Goal: Task Accomplishment & Management: Complete application form

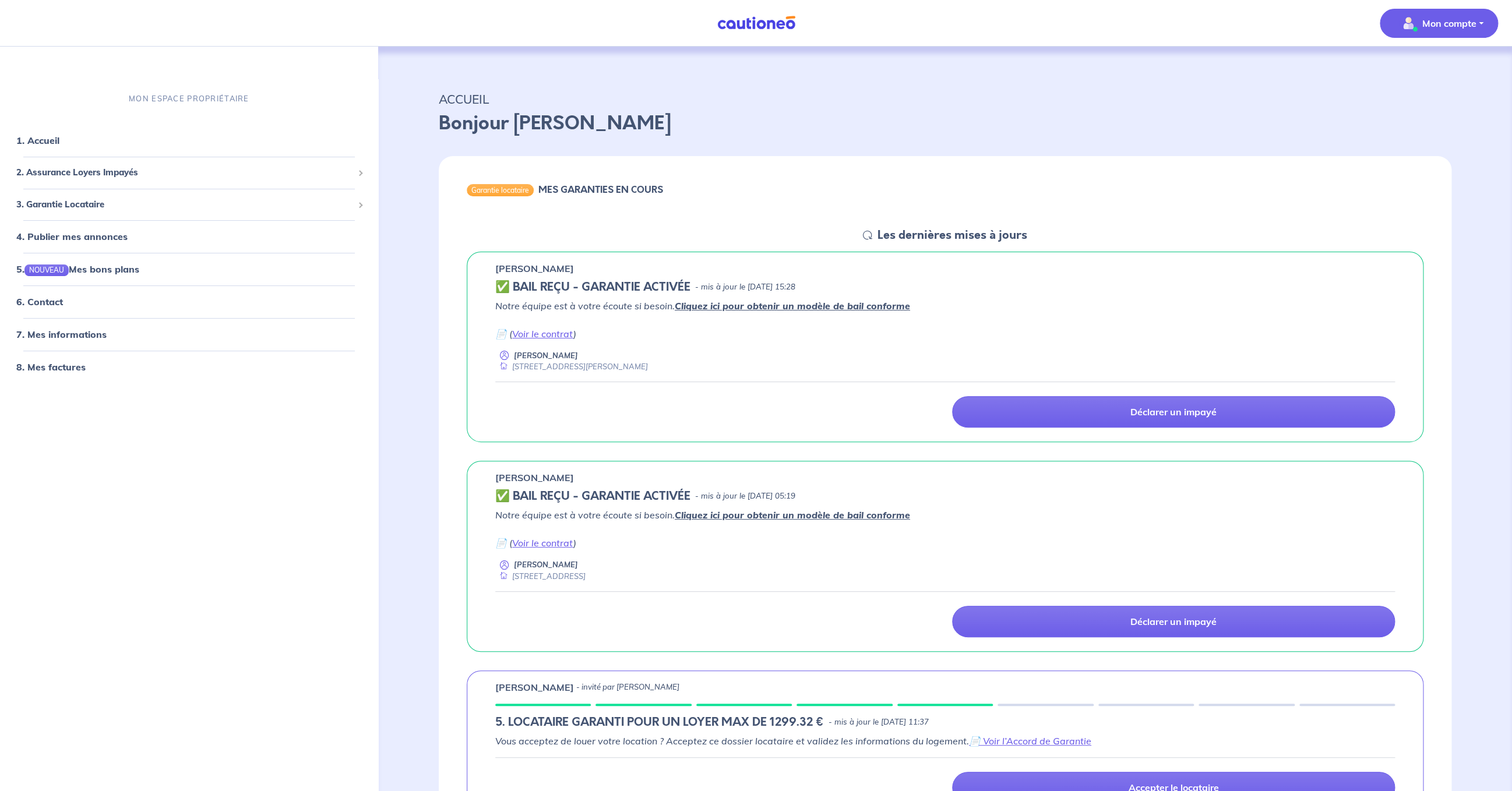
click at [1455, 19] on p "Mon compte" at bounding box center [1448, 23] width 54 height 14
click at [103, 203] on span "3. Garantie Locataire" at bounding box center [184, 204] width 336 height 14
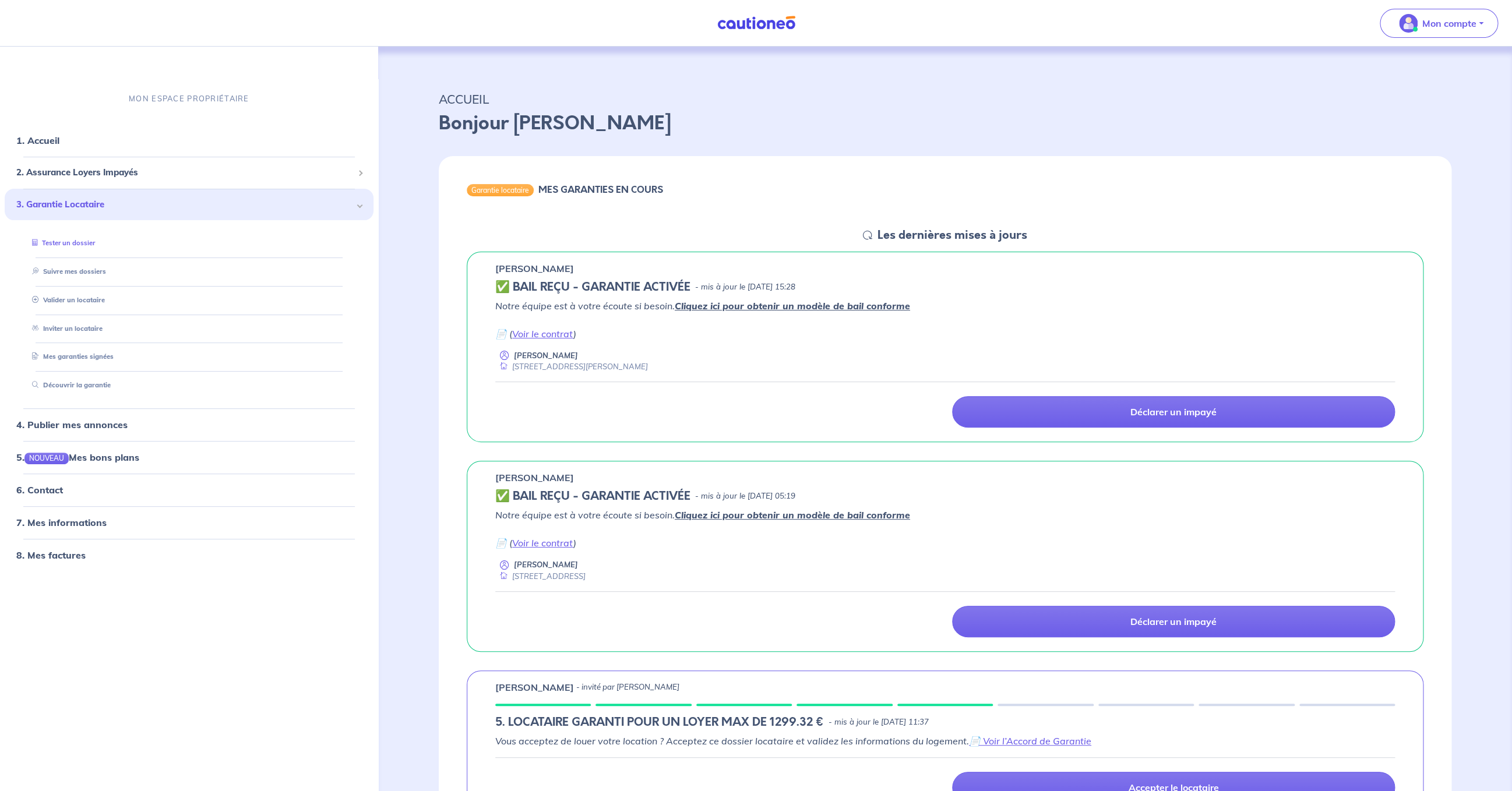
click at [90, 243] on link "Tester un dossier" at bounding box center [61, 243] width 68 height 8
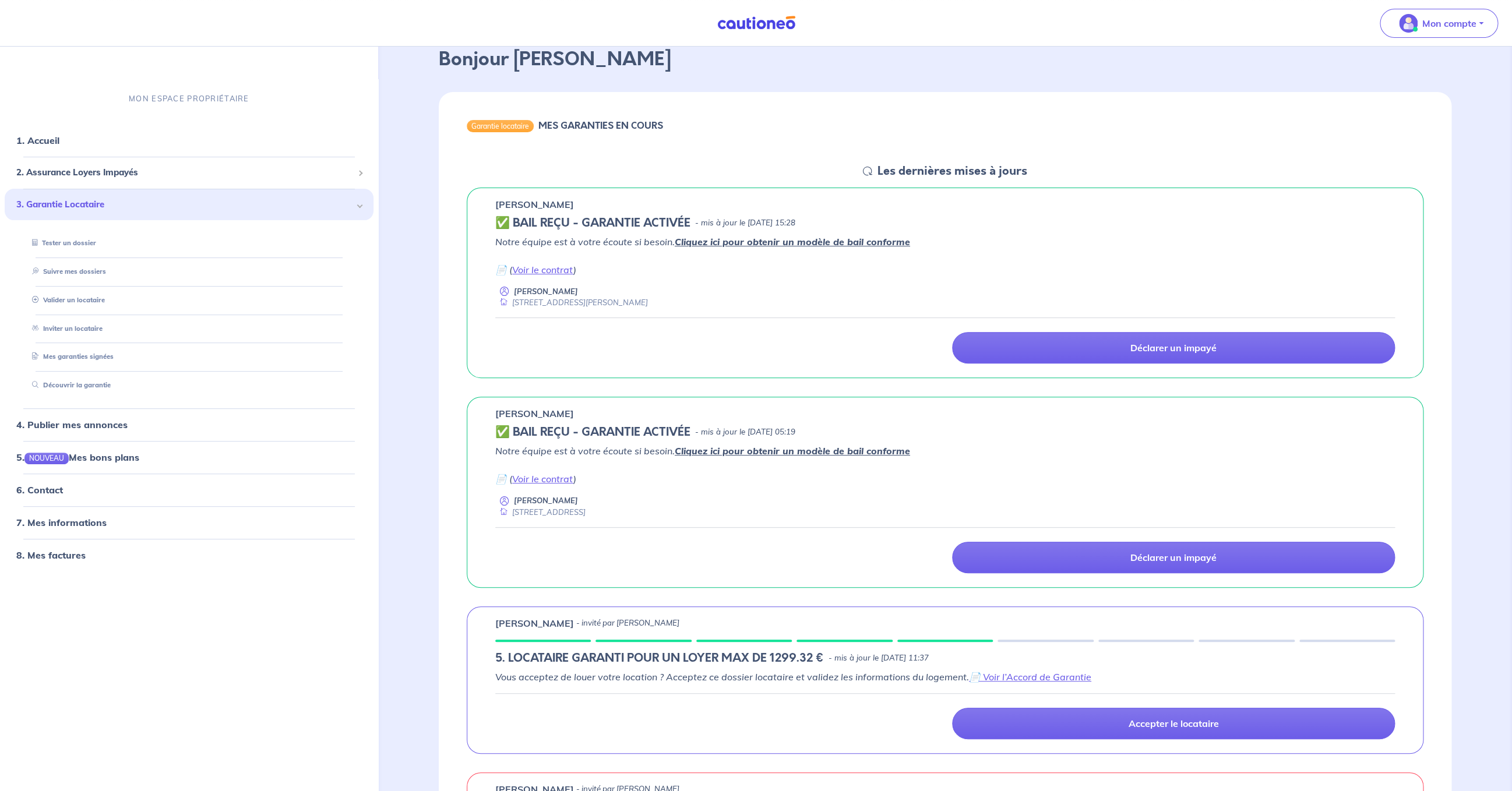
scroll to position [15, 0]
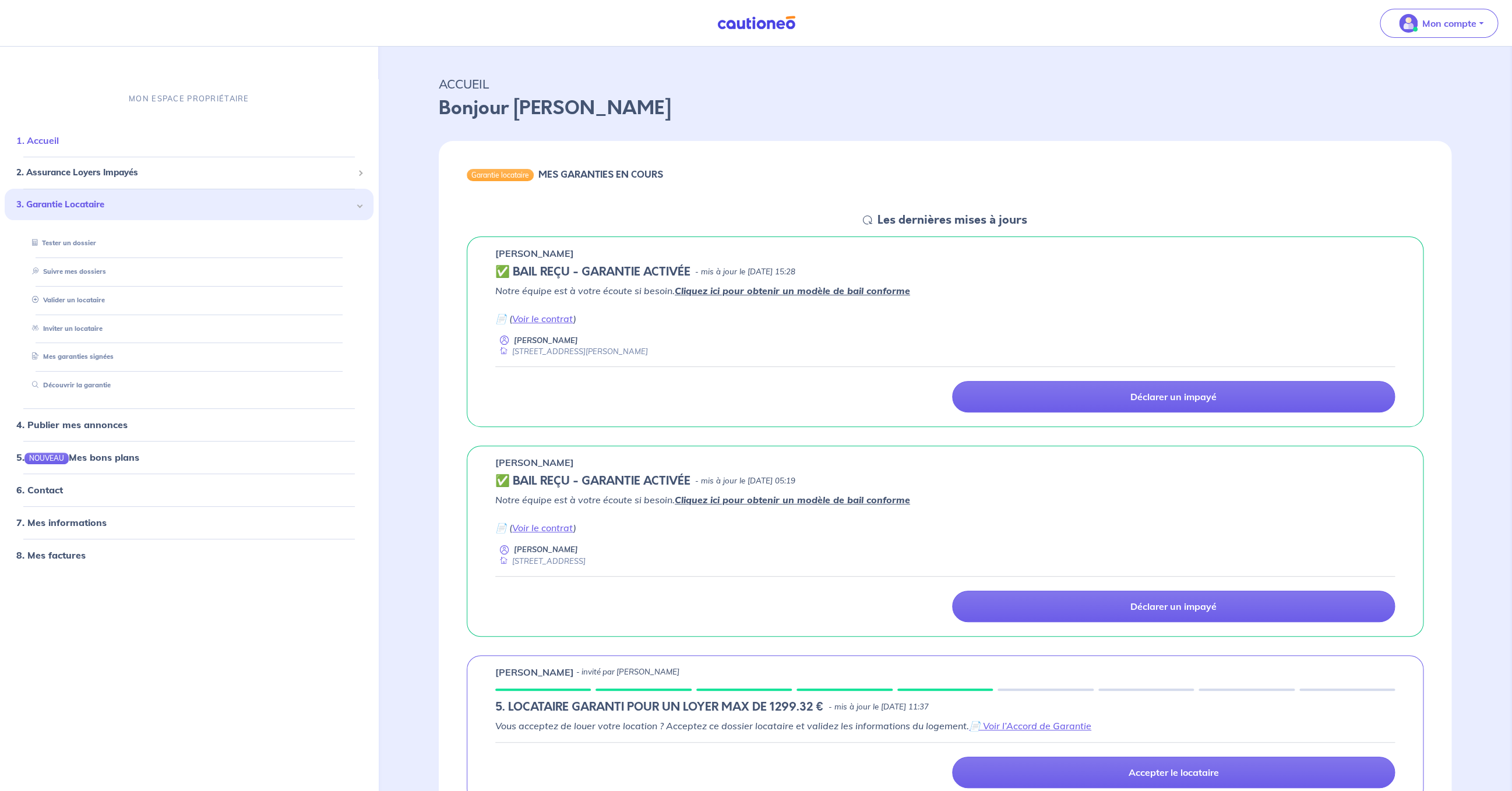
click at [59, 146] on link "1. Accueil" at bounding box center [37, 140] width 42 height 12
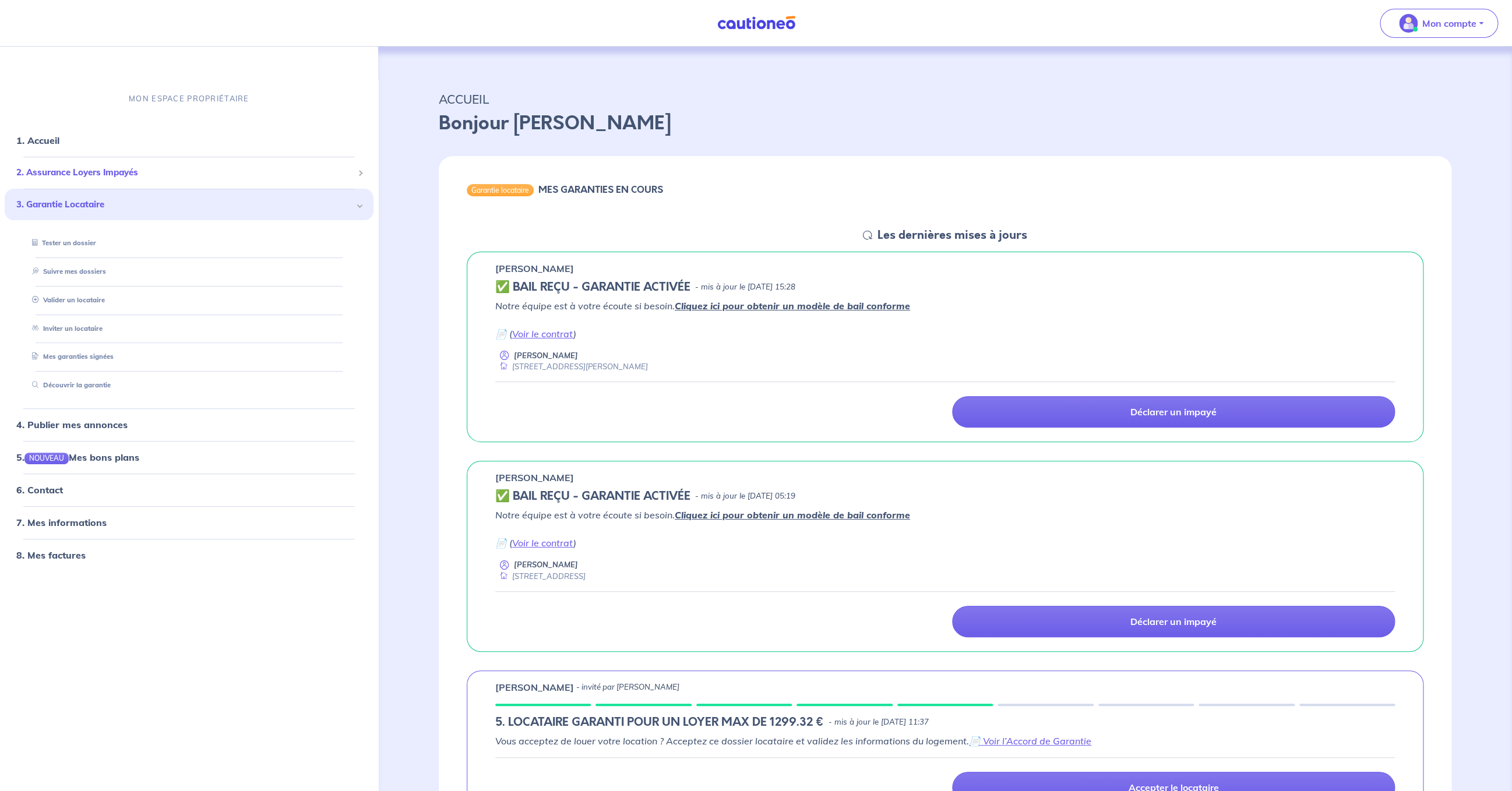
click at [190, 170] on span "2. Assurance Loyers Impayés" at bounding box center [184, 173] width 336 height 14
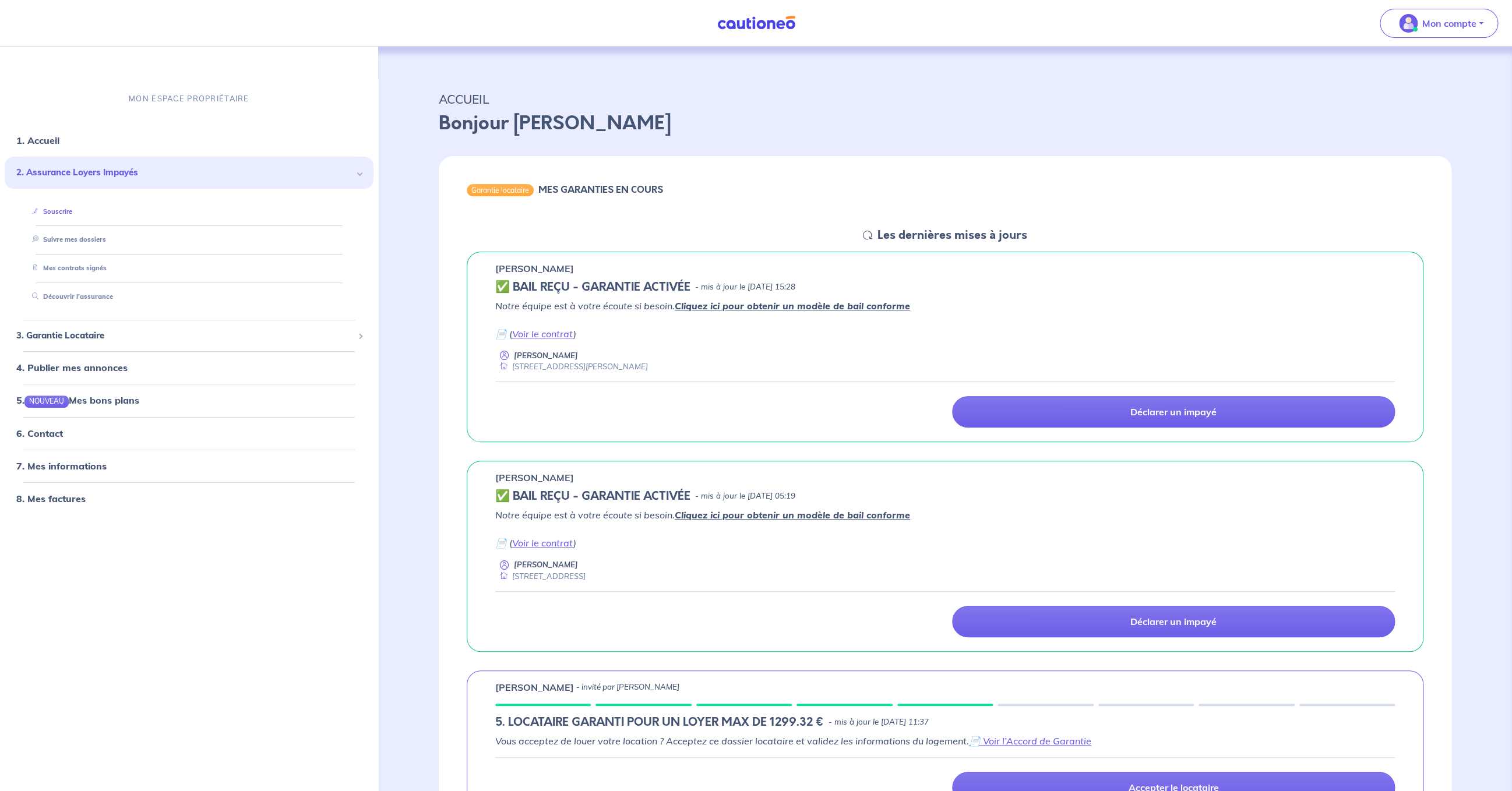
click at [68, 212] on link "Souscrire" at bounding box center [50, 210] width 45 height 8
click at [167, 344] on div "3. Garantie Locataire" at bounding box center [188, 336] width 368 height 22
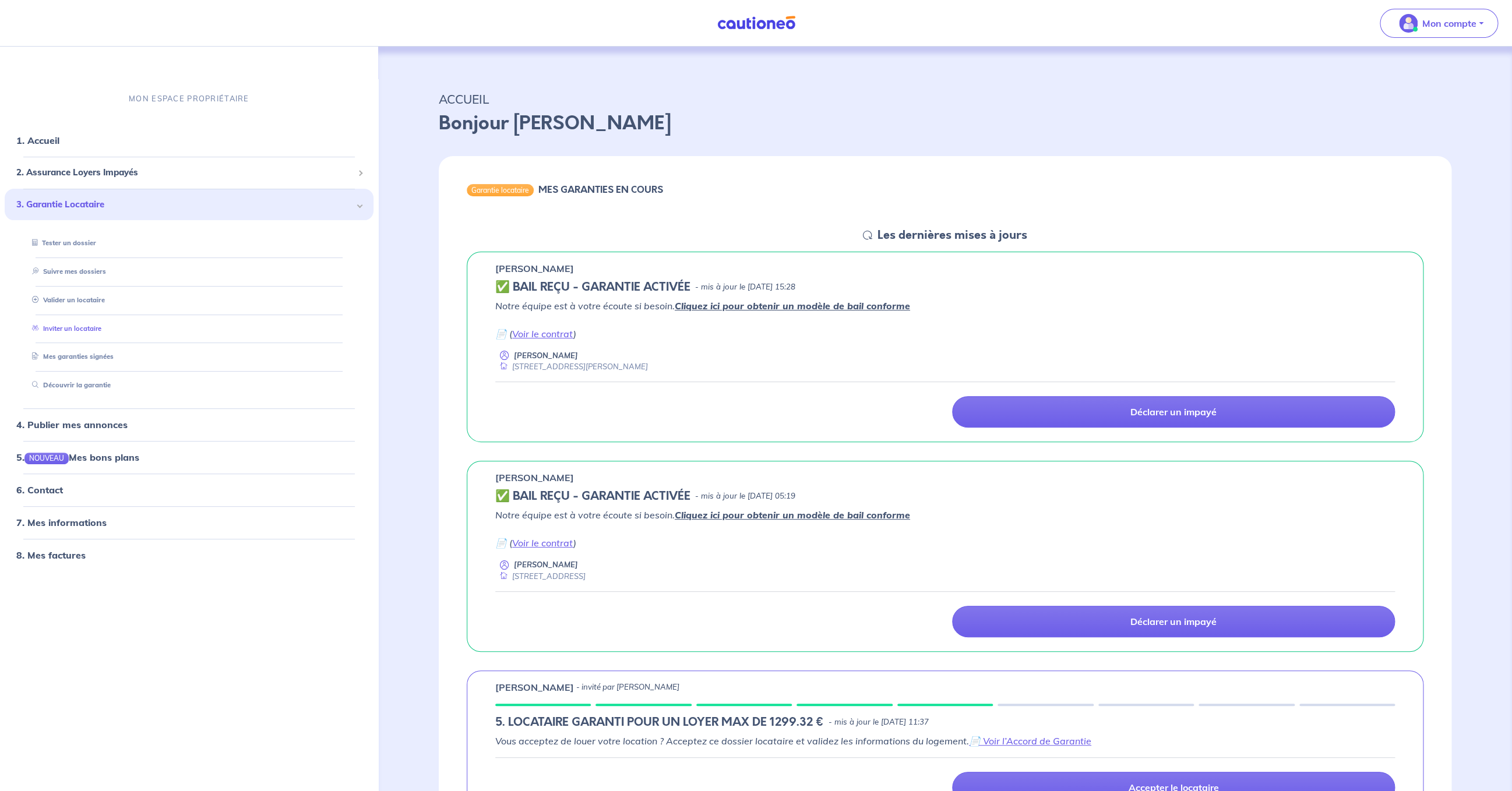
click at [99, 324] on link "Inviter un locataire" at bounding box center [65, 327] width 74 height 8
select select "FR"
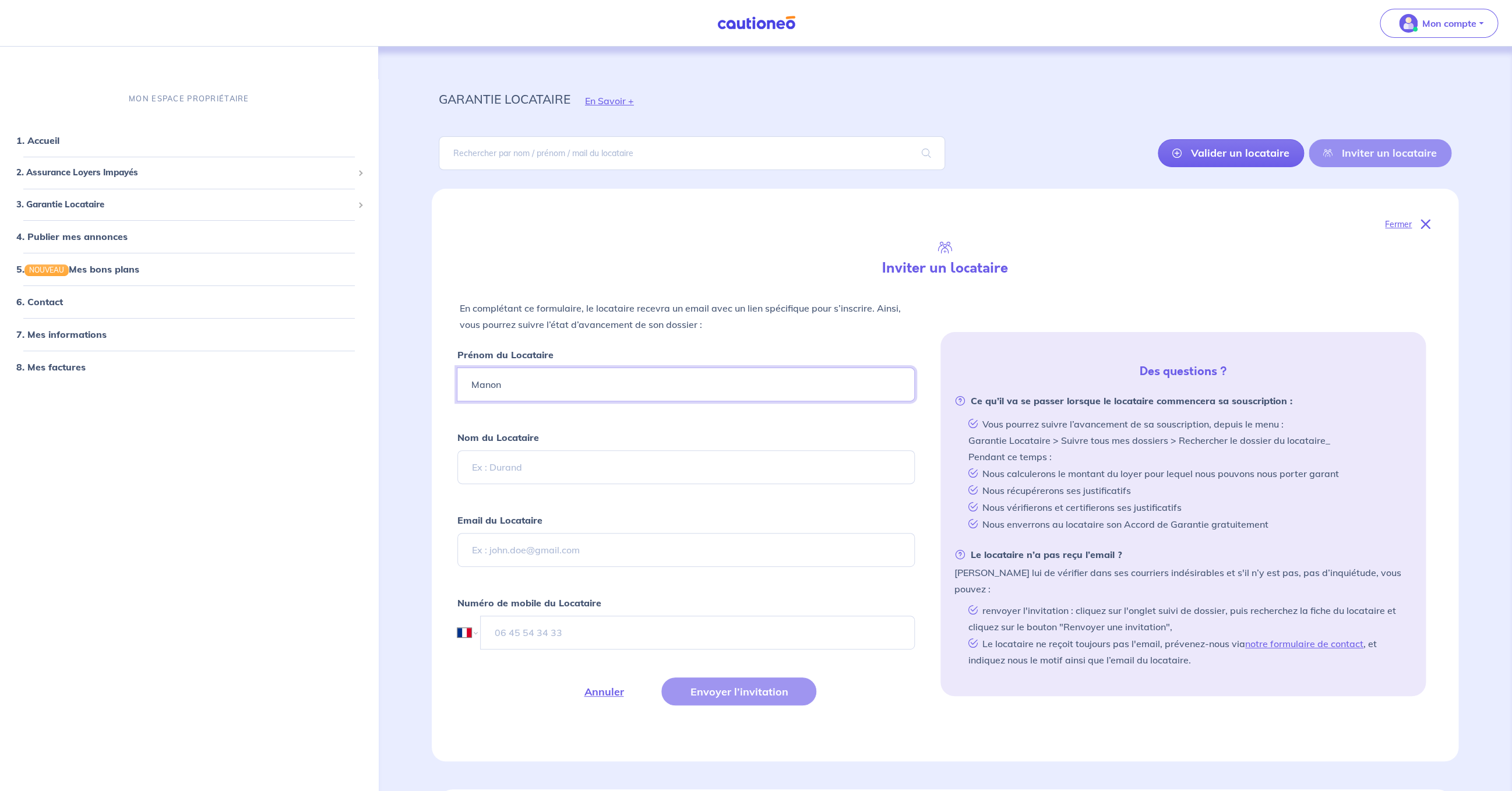
type input "Manon"
type input "Basse"
click at [554, 547] on input "Email du Locataire" at bounding box center [685, 549] width 457 height 34
click at [524, 547] on input "Email du Locataire" at bounding box center [686, 549] width 458 height 34
paste input "manon1410@gmail.com"
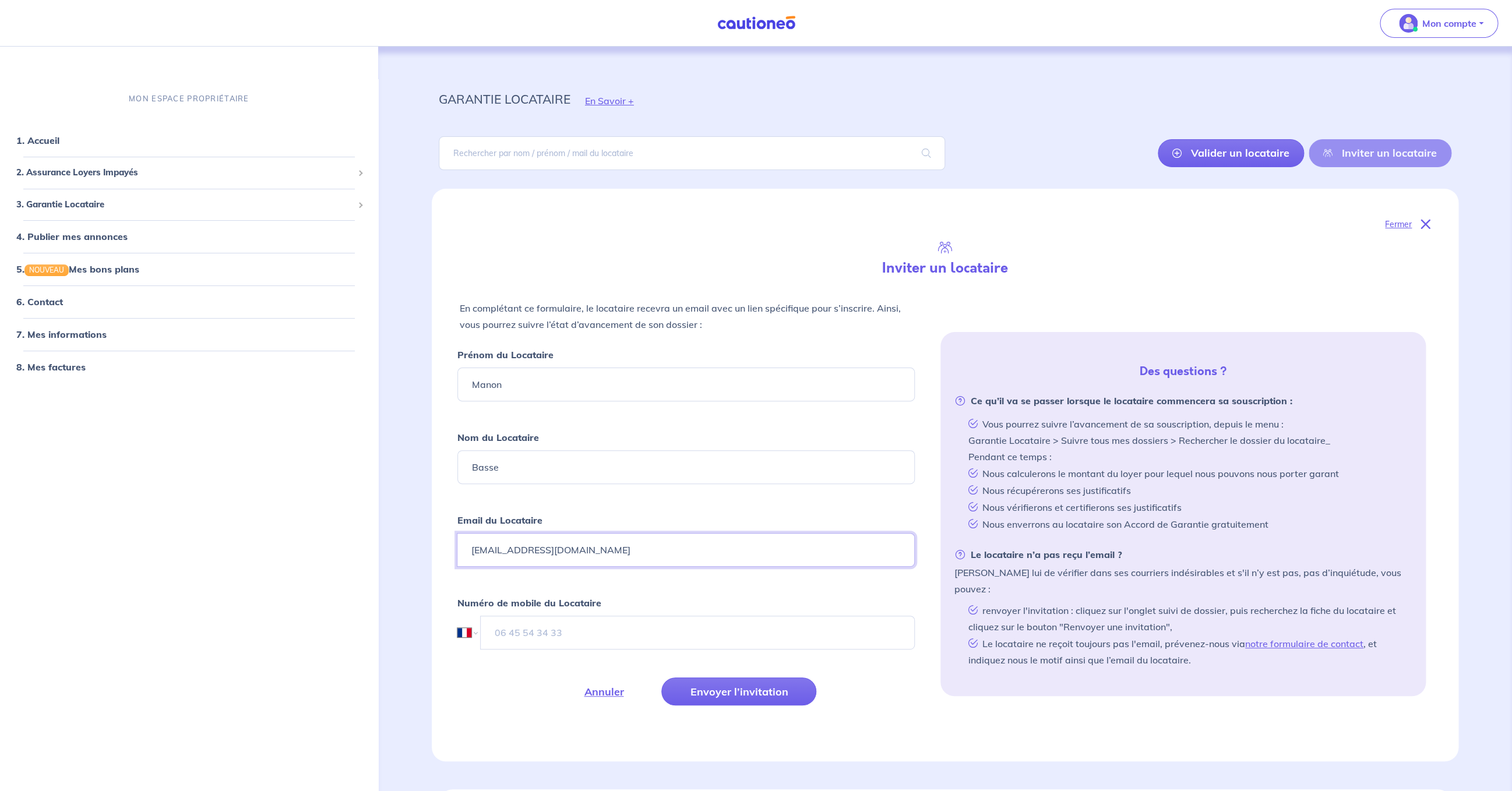
type input "manon1410@gmail.com"
click at [538, 620] on input "tel" at bounding box center [697, 632] width 434 height 34
type input "06 35 40 37 33"
click at [751, 695] on button "Envoyer l’invitation" at bounding box center [738, 691] width 155 height 28
